Goal: Information Seeking & Learning: Learn about a topic

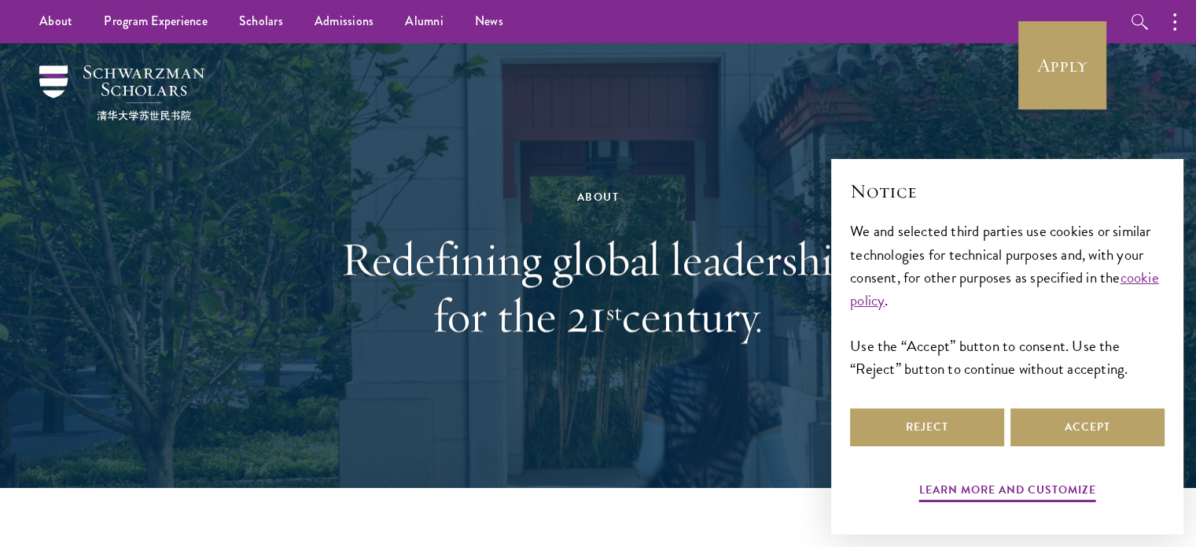
click at [646, 391] on div "About Redefining global leadership for the 21 st century." at bounding box center [598, 266] width 543 height 314
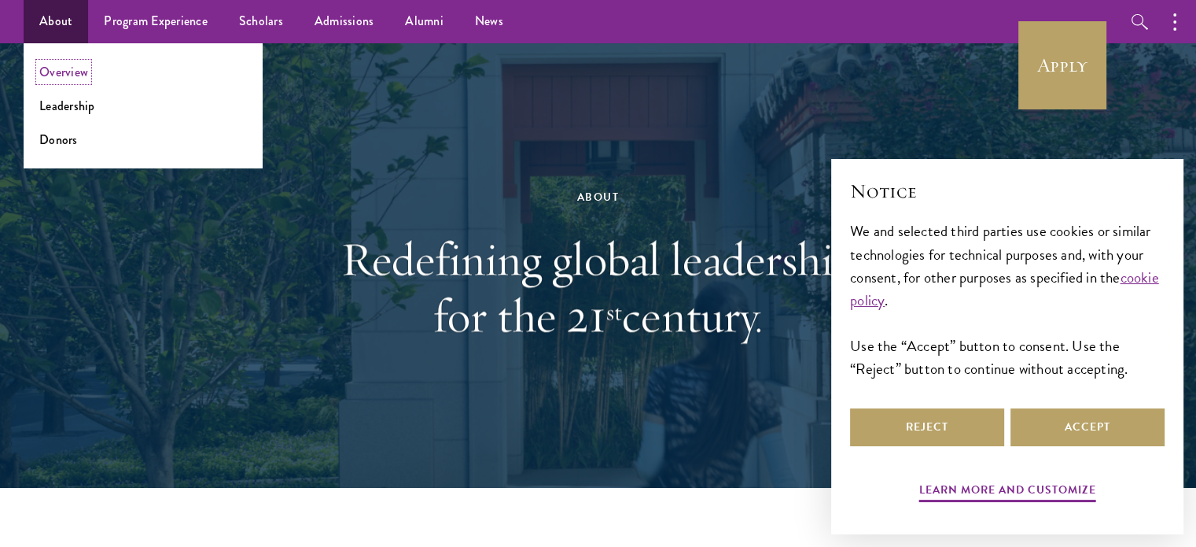
click at [60, 72] on link "Overview" at bounding box center [63, 72] width 49 height 18
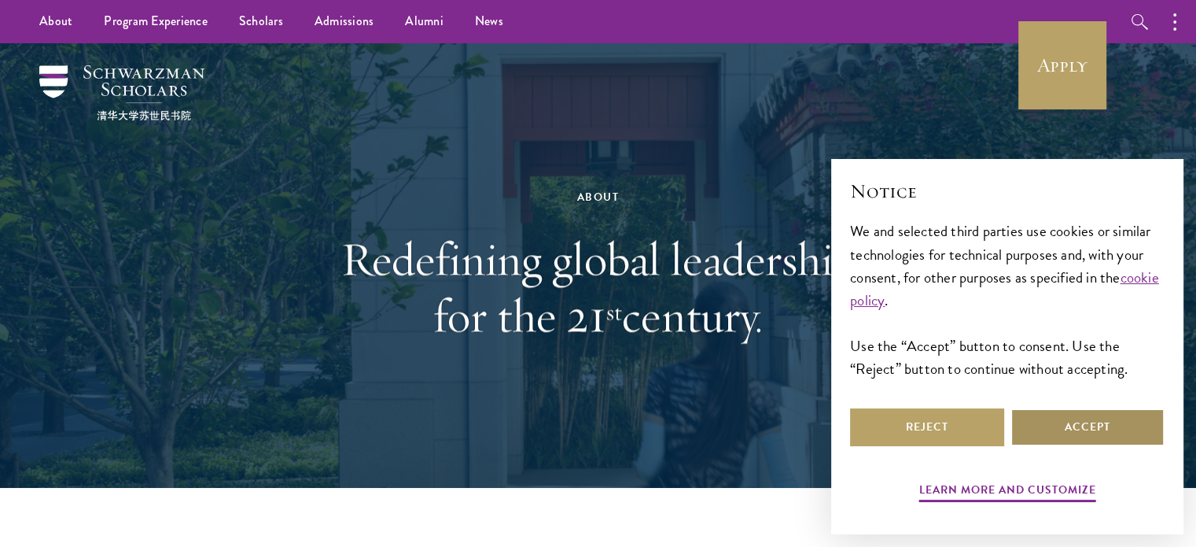
click at [1066, 425] on button "Accept" at bounding box center [1087, 427] width 154 height 38
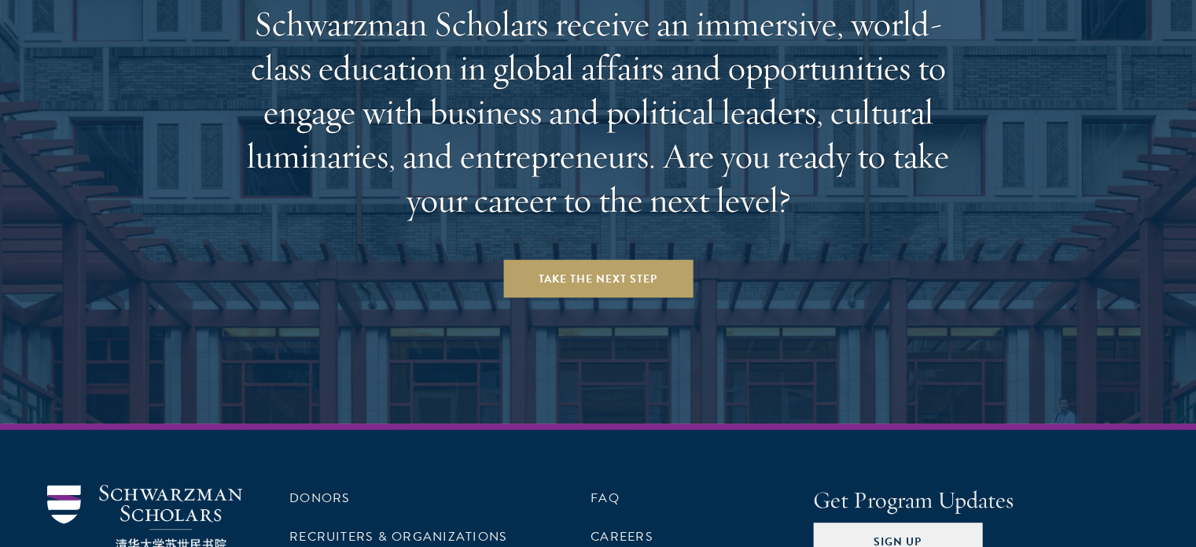
scroll to position [6626, 0]
